Goal: Transaction & Acquisition: Purchase product/service

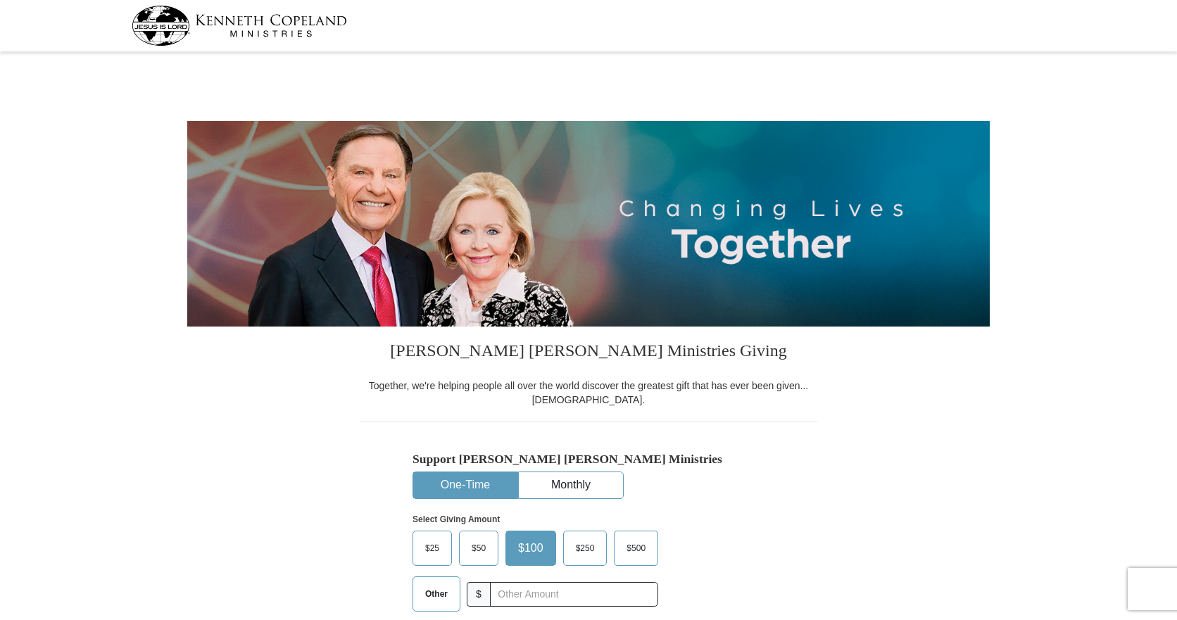
select select "[GEOGRAPHIC_DATA]"
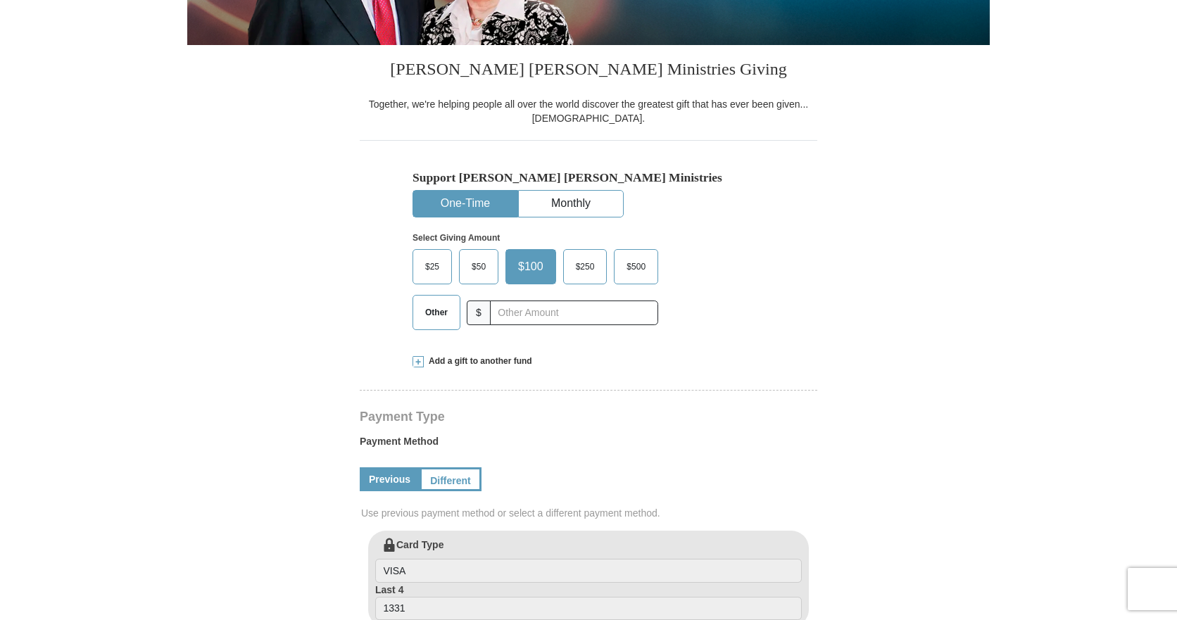
click at [431, 301] on label "Other" at bounding box center [436, 313] width 46 height 34
click at [0, 0] on input "Other" at bounding box center [0, 0] width 0 height 0
click at [527, 315] on input "text" at bounding box center [574, 313] width 156 height 25
type input "598"
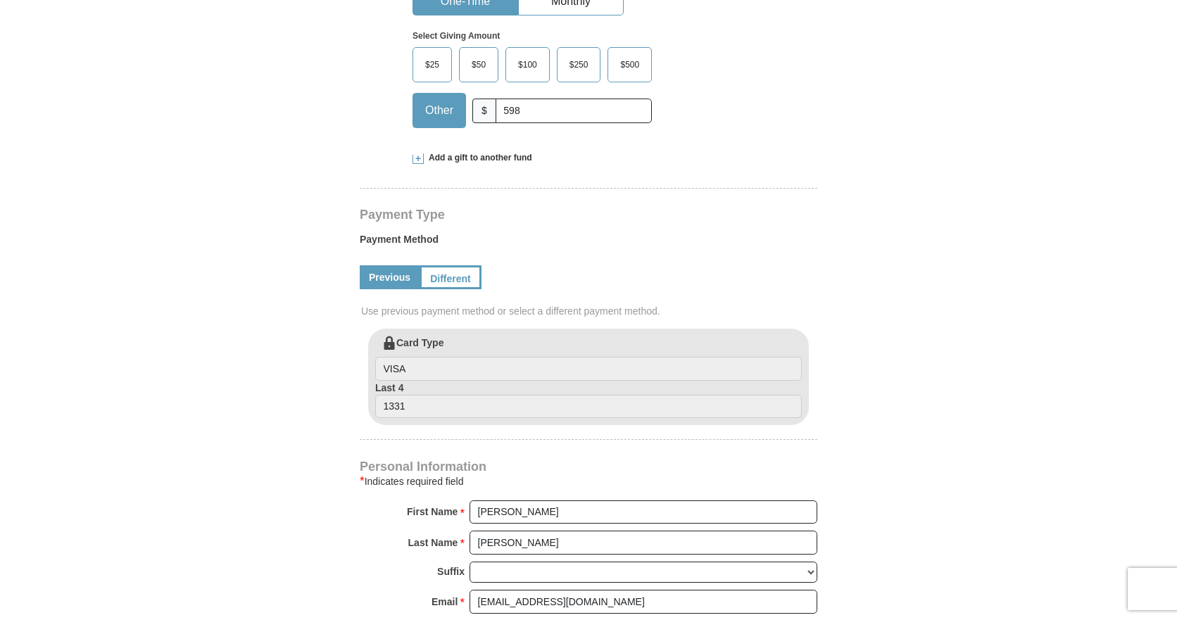
scroll to position [352, 0]
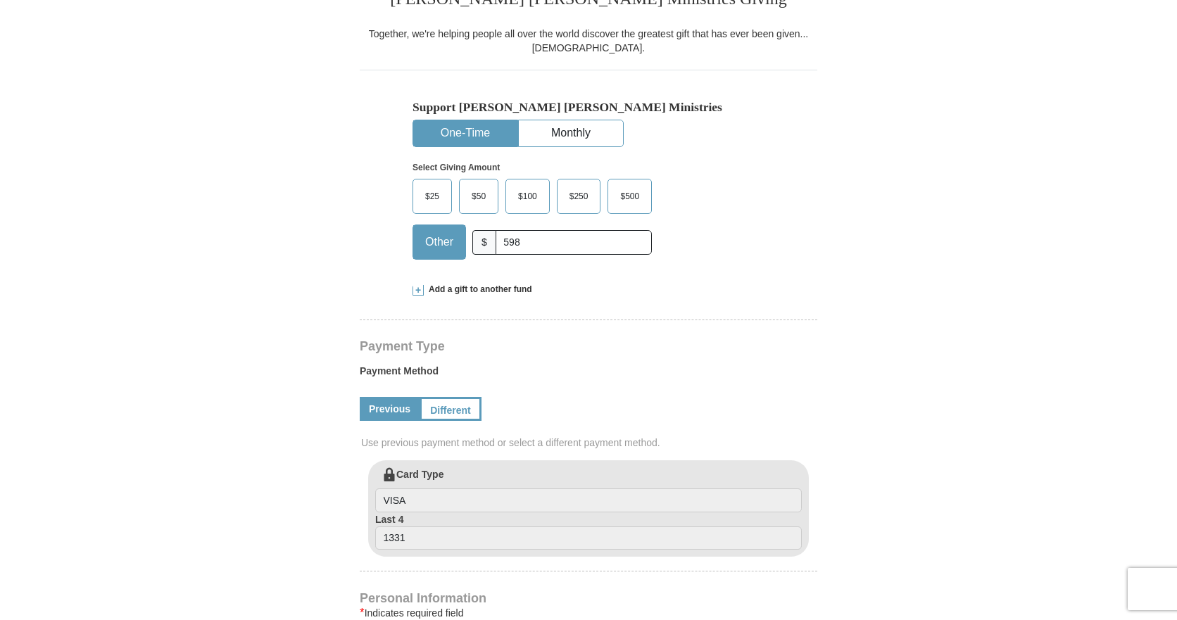
click at [424, 292] on span "Add a gift to another fund" at bounding box center [478, 290] width 108 height 12
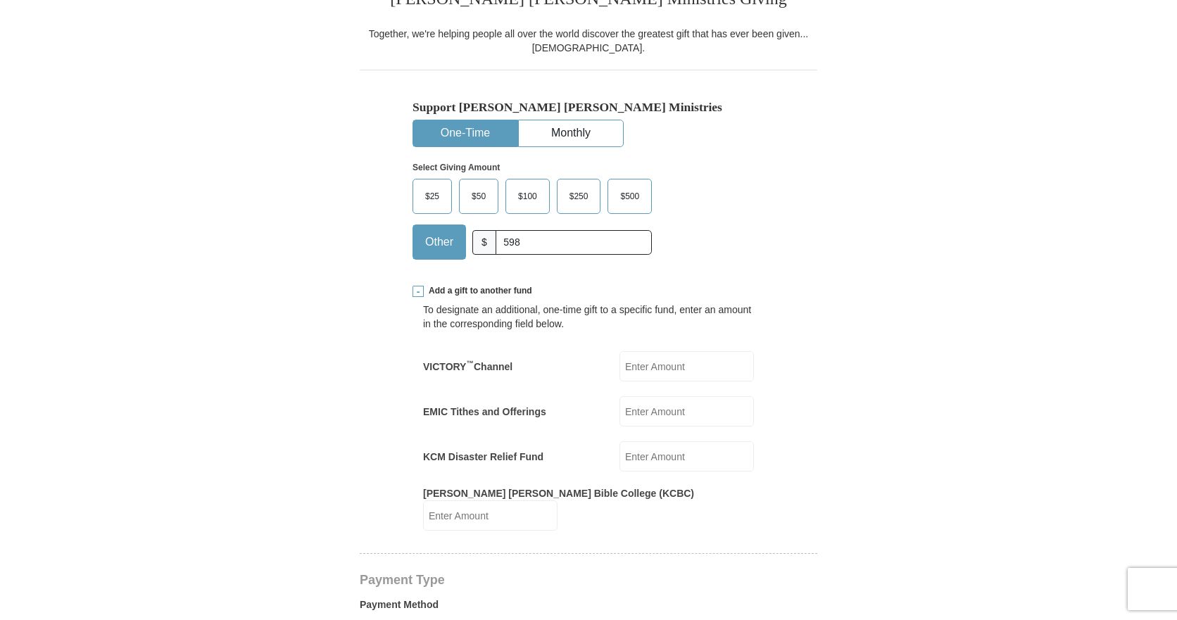
click at [423, 296] on span at bounding box center [418, 291] width 11 height 11
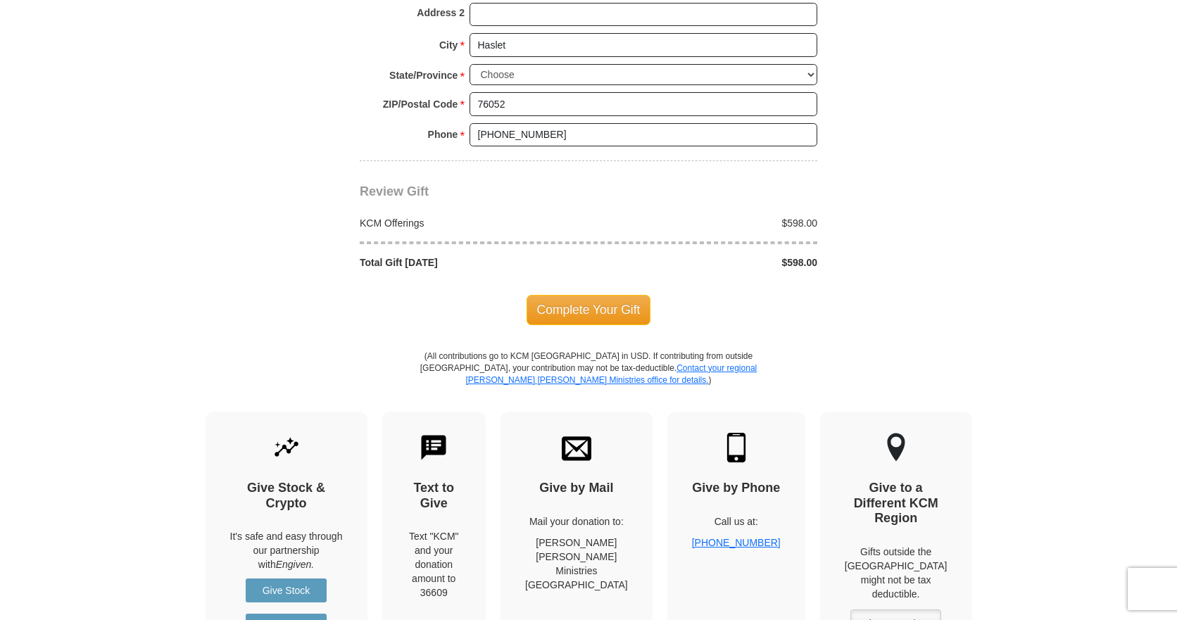
scroll to position [1197, 0]
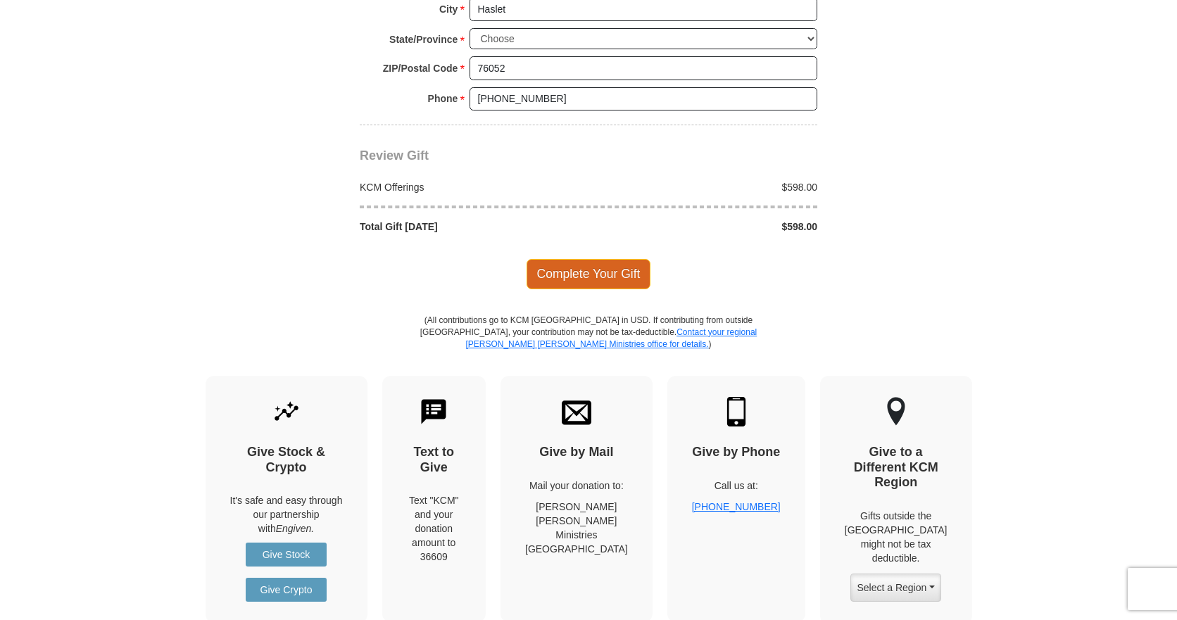
click at [610, 275] on span "Complete Your Gift" at bounding box center [589, 274] width 125 height 30
